Goal: Task Accomplishment & Management: Complete application form

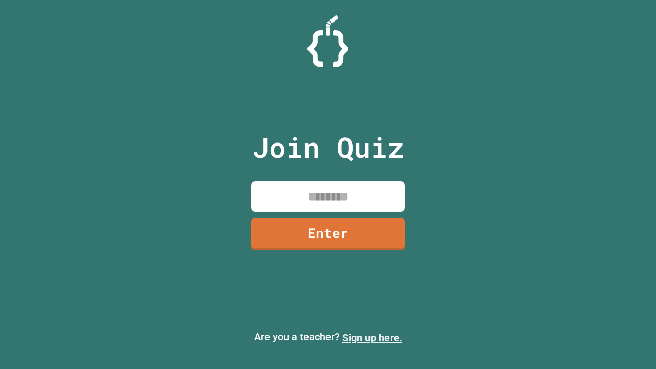
click at [372, 338] on link "Sign up here." at bounding box center [372, 337] width 60 height 12
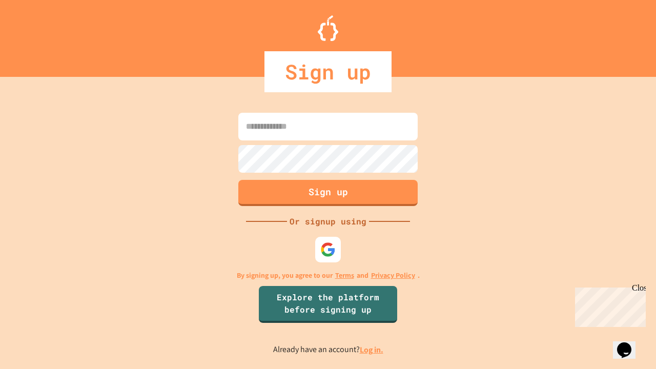
click at [372, 349] on link "Log in." at bounding box center [372, 349] width 24 height 11
